Goal: Obtain resource: Download file/media

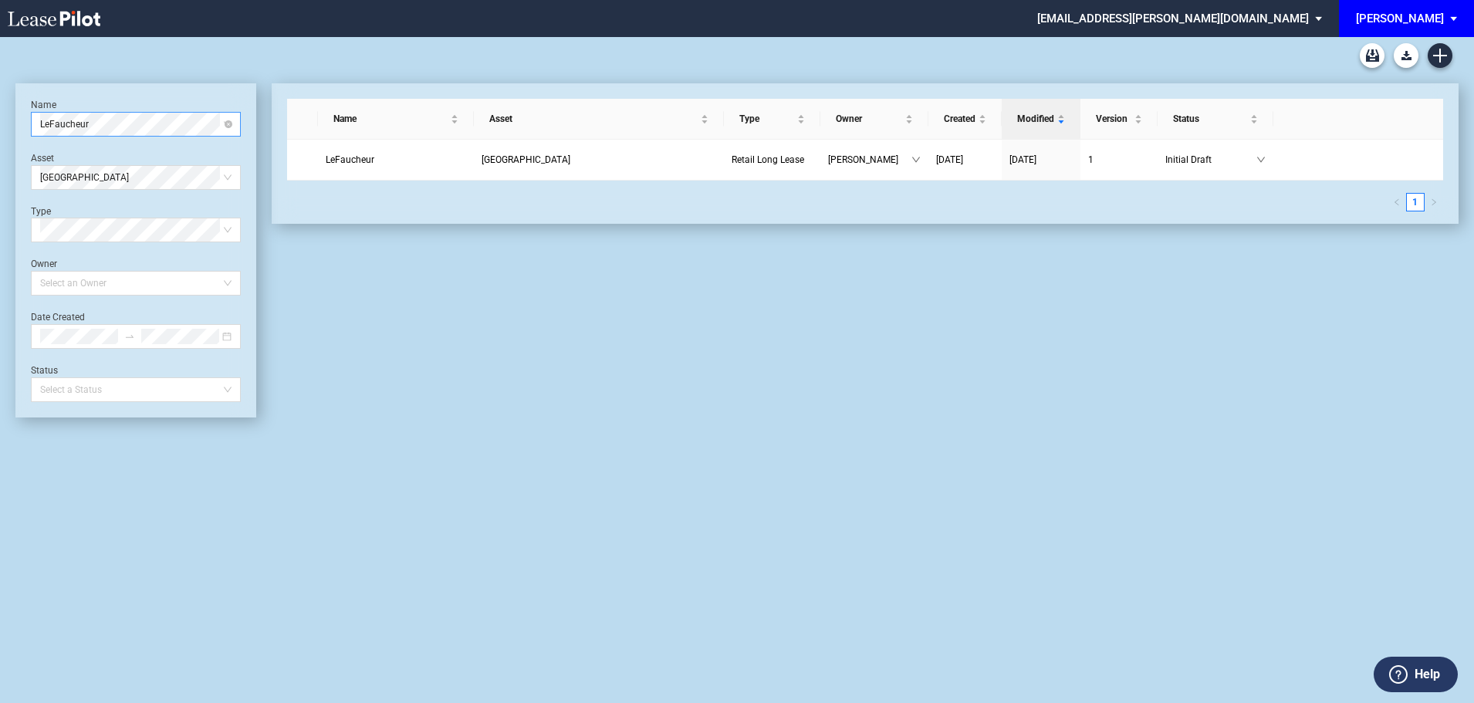
click at [194, 130] on span "LeFaucheur" at bounding box center [135, 124] width 191 height 23
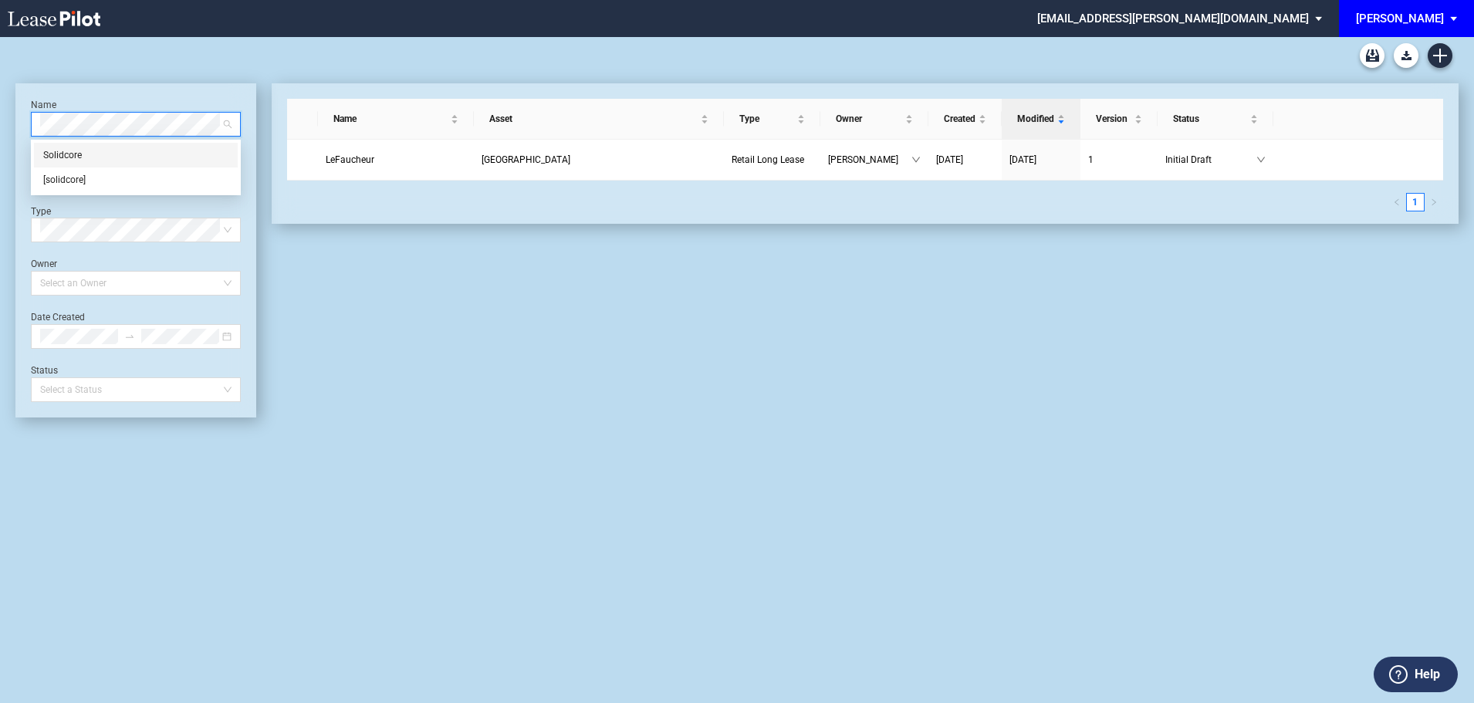
click at [79, 152] on div "Solidcore" at bounding box center [135, 154] width 185 height 15
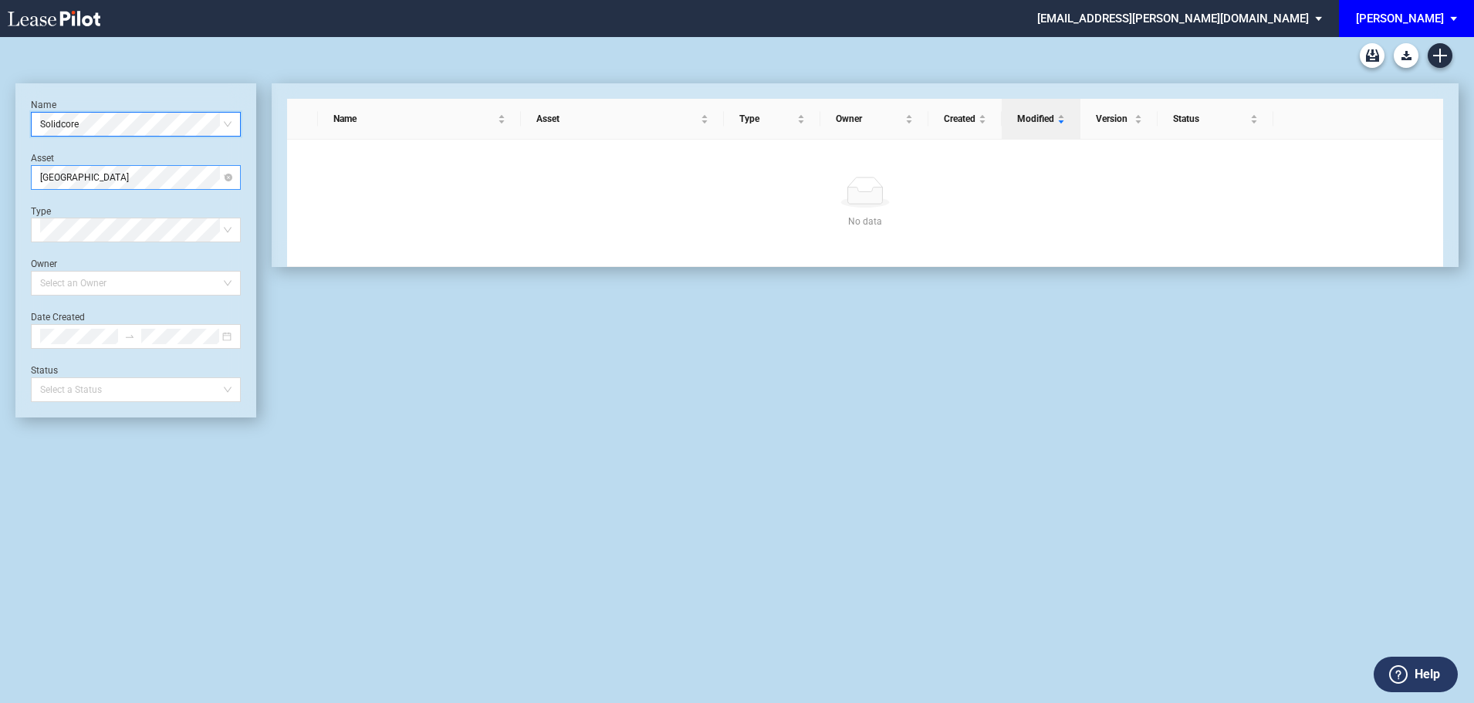
click at [103, 181] on span "[GEOGRAPHIC_DATA]" at bounding box center [135, 177] width 191 height 23
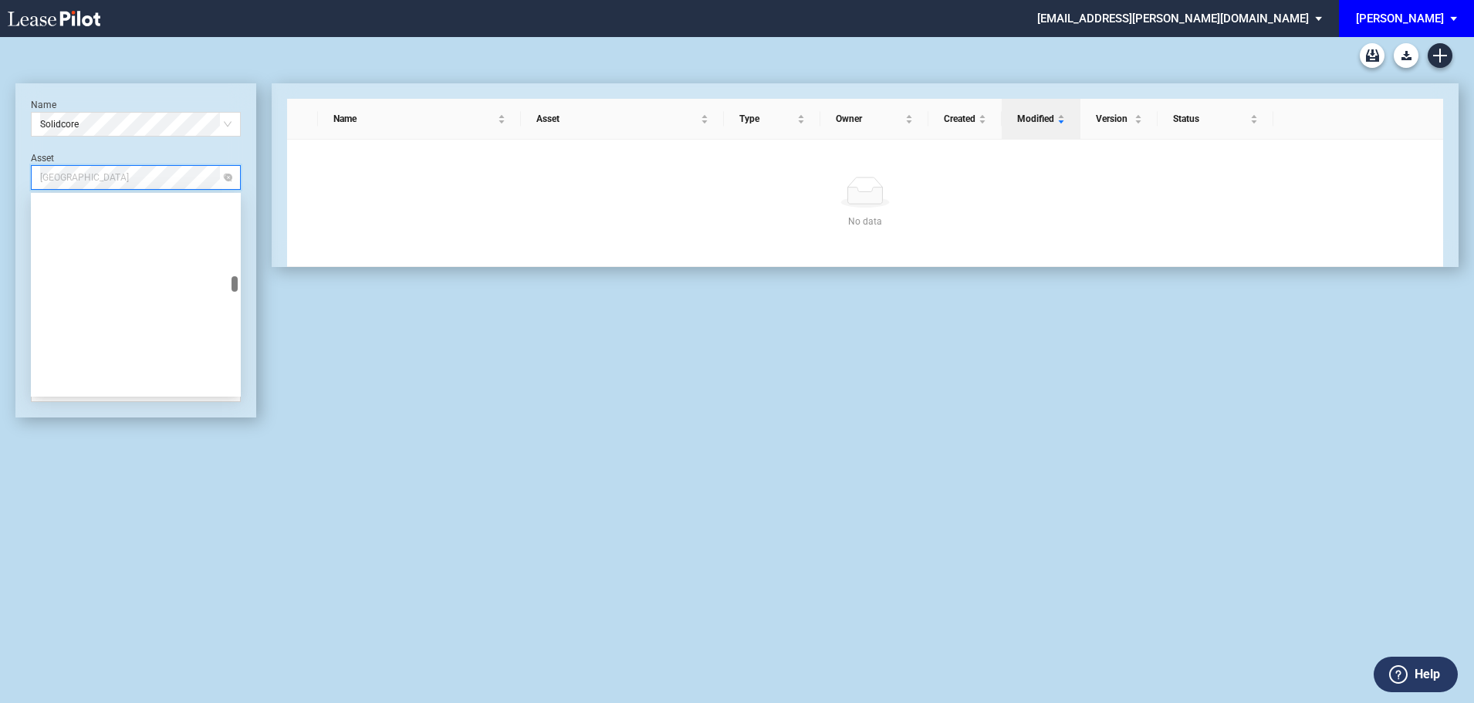
scroll to position [1210, 0]
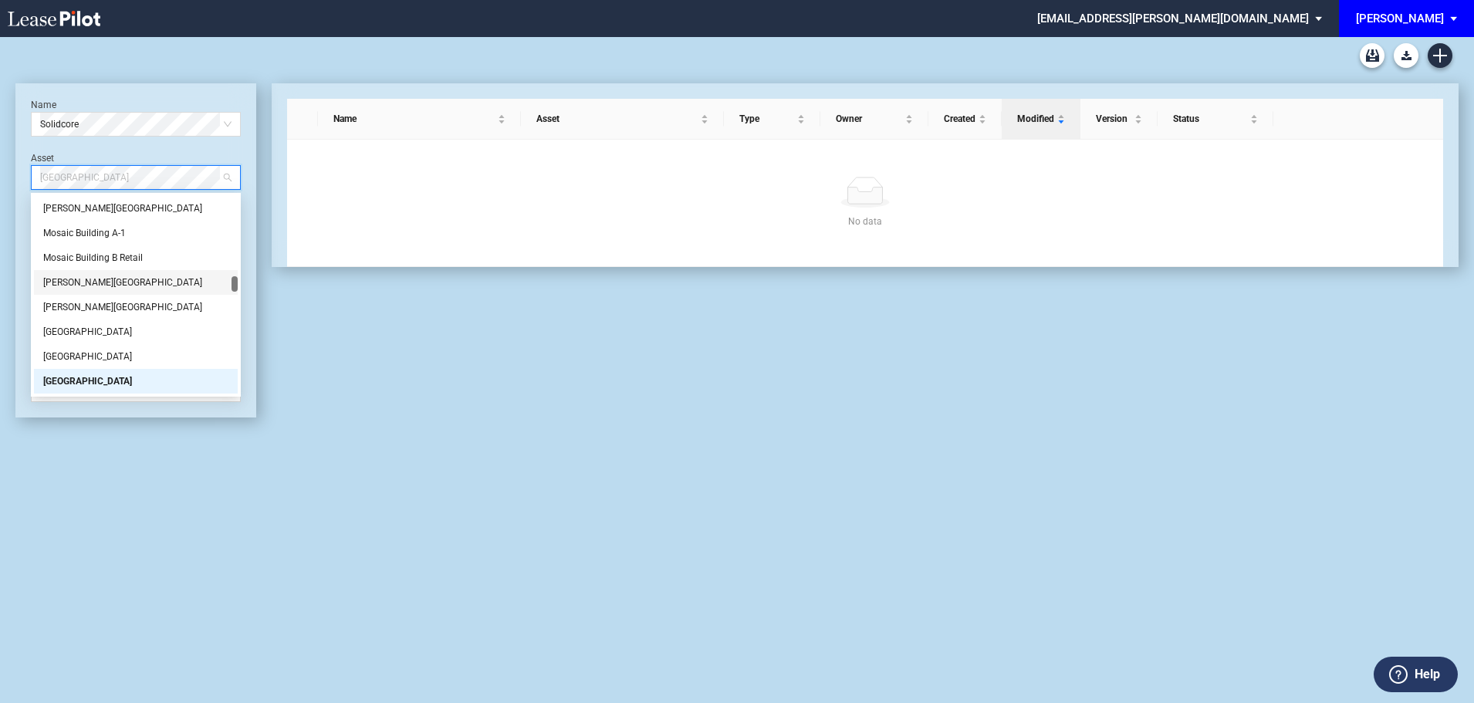
click at [69, 282] on div "[PERSON_NAME][GEOGRAPHIC_DATA]" at bounding box center [135, 282] width 185 height 15
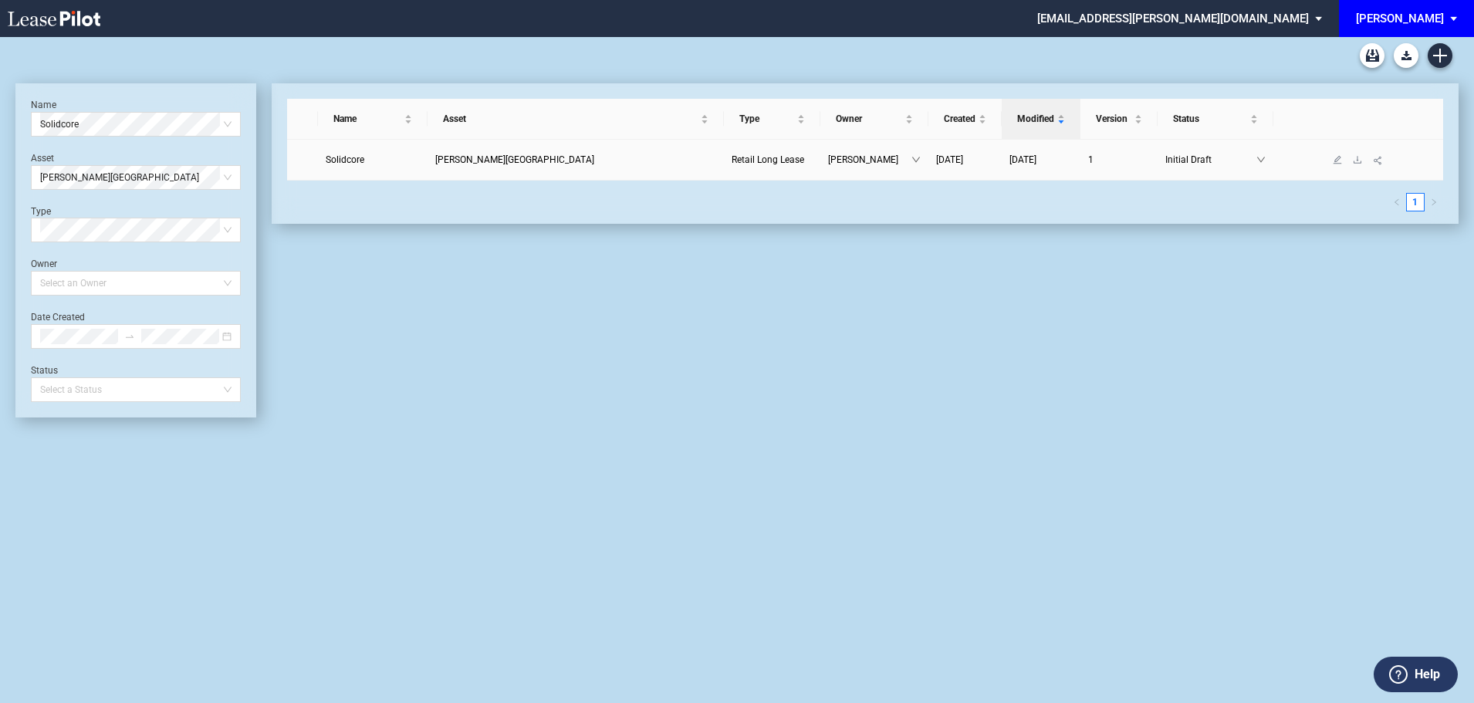
click at [357, 161] on span "Solidcore" at bounding box center [345, 159] width 39 height 11
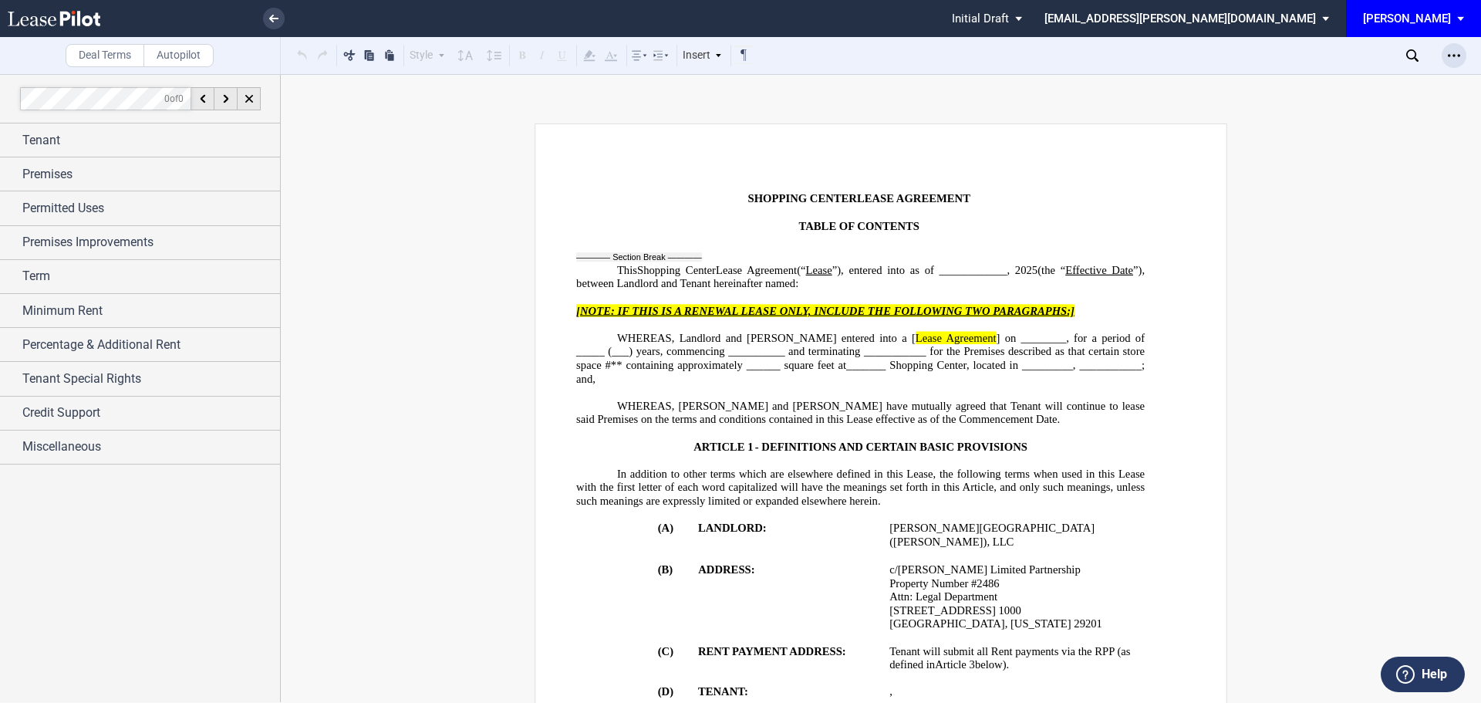
click at [1449, 57] on icon "Open Lease options menu" at bounding box center [1454, 55] width 12 height 12
click at [1283, 80] on div "Download" at bounding box center [1365, 82] width 188 height 13
